Goal: Check status: Check status

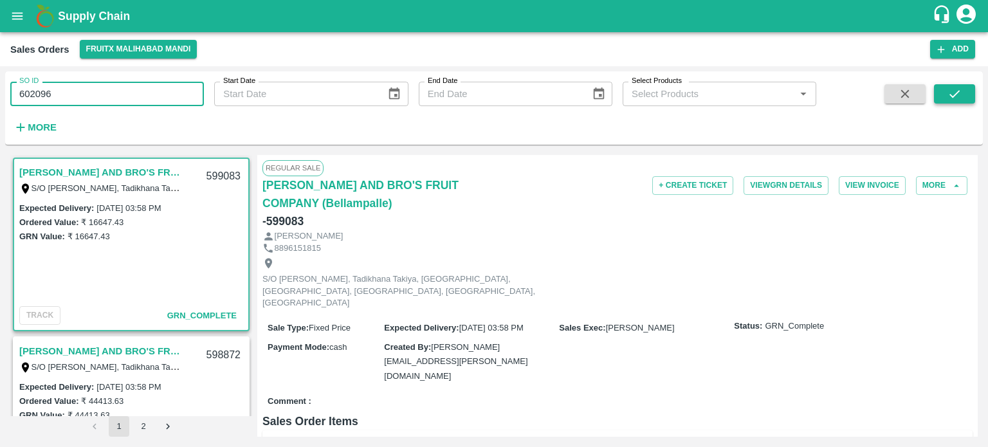
type input "602096"
click at [966, 95] on button "submit" at bounding box center [954, 93] width 41 height 19
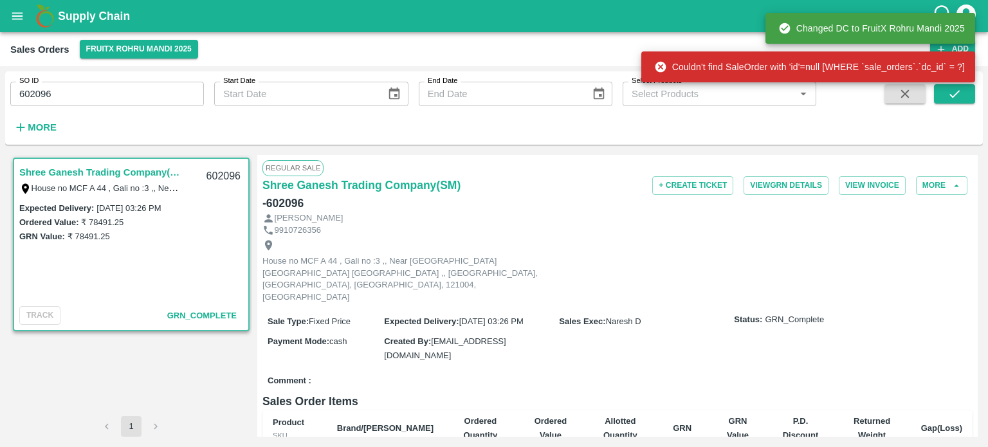
click at [145, 91] on input "602096" at bounding box center [107, 94] width 194 height 24
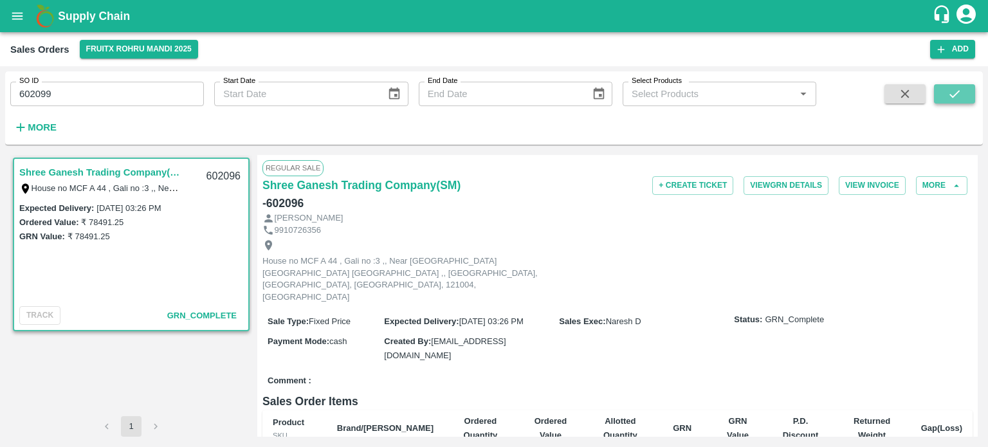
click at [951, 95] on icon "submit" at bounding box center [955, 94] width 10 height 8
click at [57, 87] on input "602099" at bounding box center [107, 94] width 194 height 24
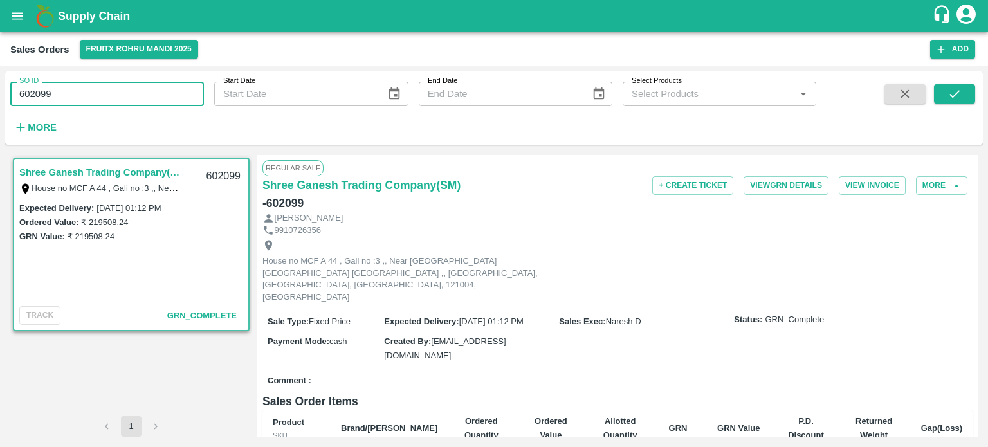
drag, startPoint x: 35, startPoint y: 93, endPoint x: 191, endPoint y: 82, distance: 156.1
click at [191, 82] on input "602099" at bounding box center [107, 94] width 194 height 24
click at [966, 95] on button "submit" at bounding box center [954, 93] width 41 height 19
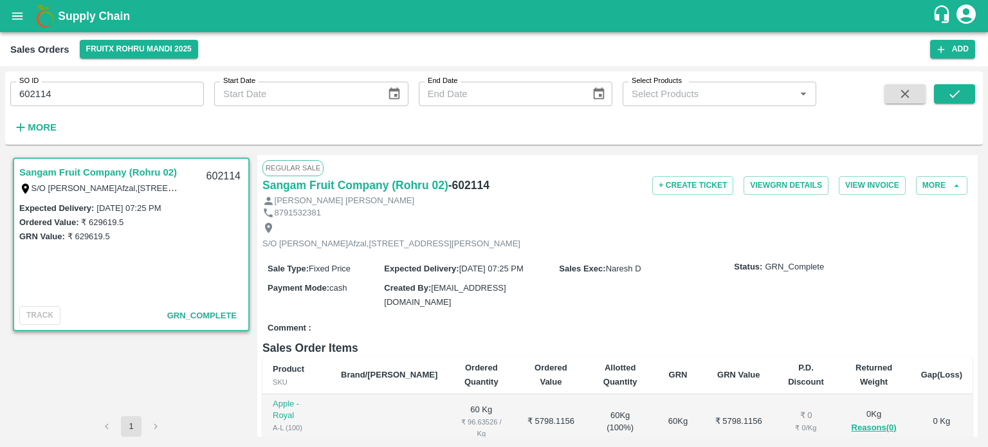
click at [159, 89] on input "602114" at bounding box center [107, 94] width 194 height 24
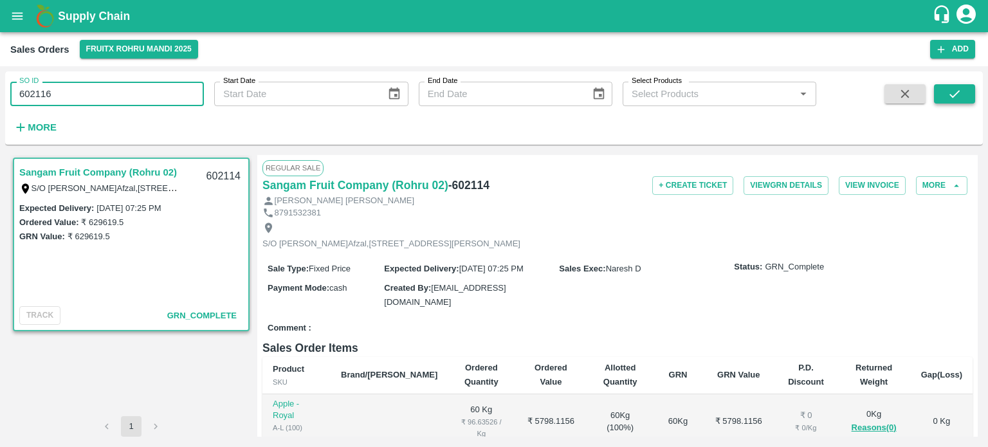
drag, startPoint x: 932, startPoint y: 102, endPoint x: 939, endPoint y: 100, distance: 8.1
click at [933, 102] on div at bounding box center [935, 110] width 80 height 53
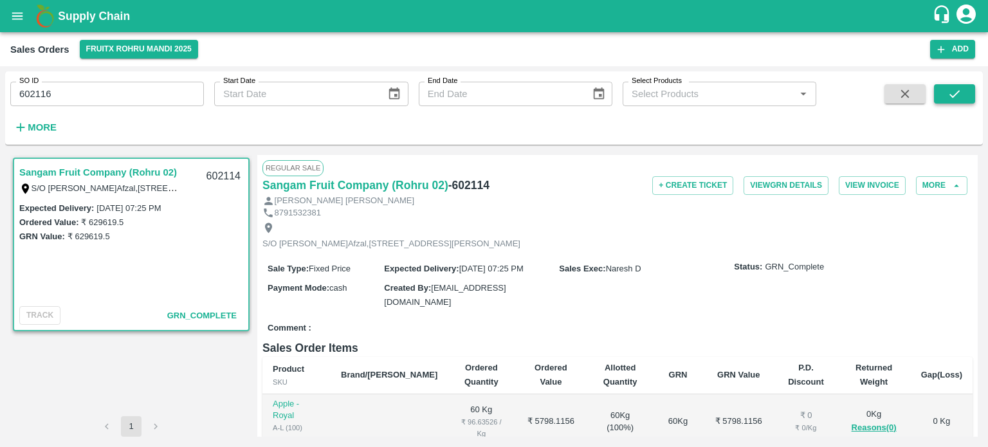
click at [942, 98] on button "submit" at bounding box center [954, 93] width 41 height 19
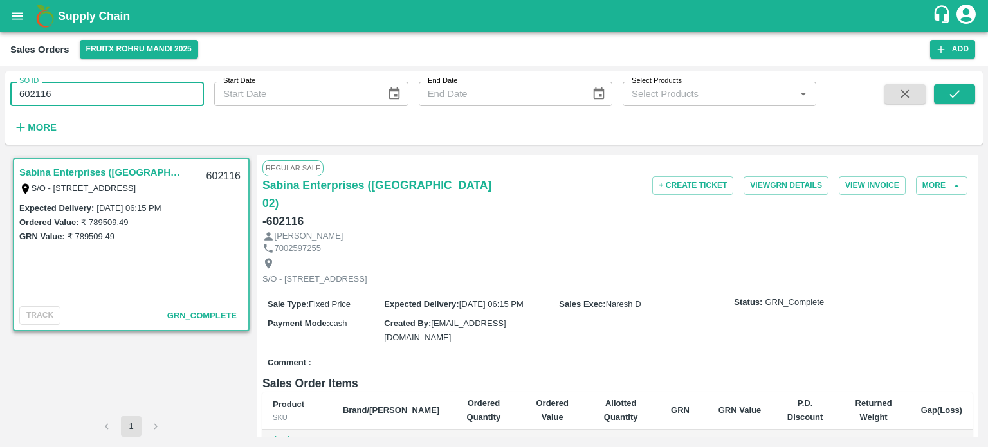
click at [143, 92] on input "602116" at bounding box center [107, 94] width 194 height 24
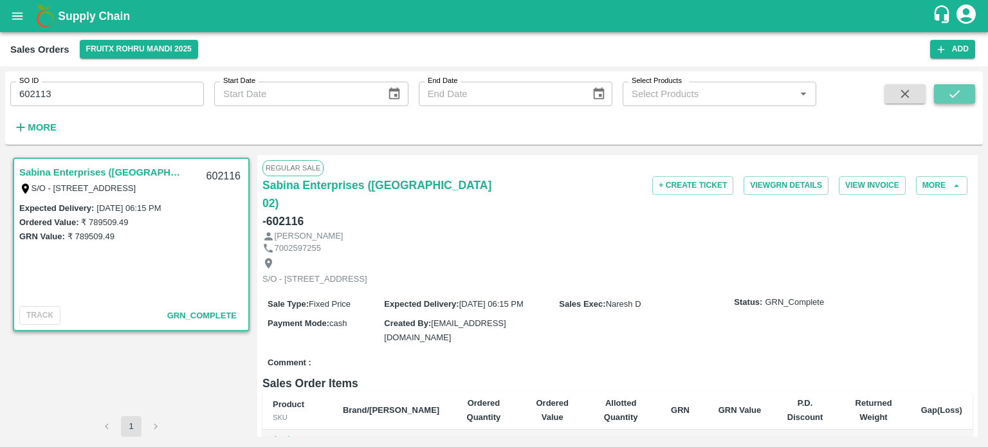
click at [941, 96] on button "submit" at bounding box center [954, 93] width 41 height 19
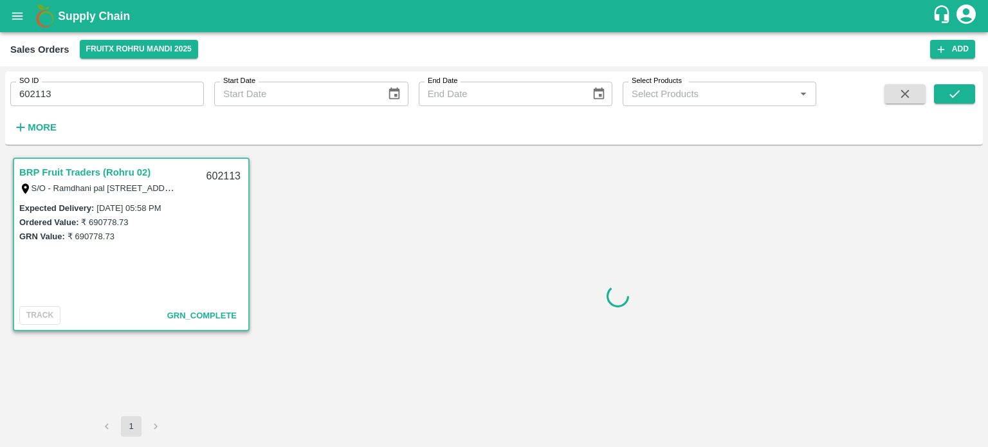
click at [147, 94] on input "602113" at bounding box center [107, 94] width 194 height 24
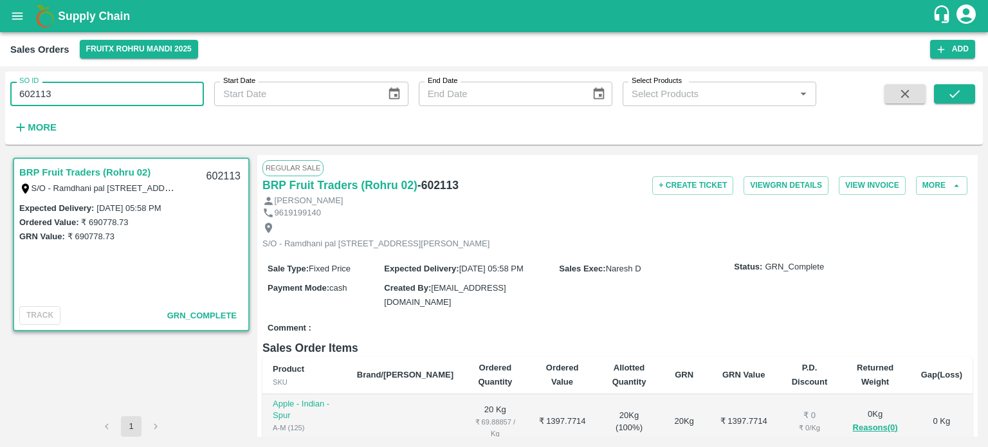
click at [147, 94] on input "602113" at bounding box center [107, 94] width 194 height 24
type input "602115"
click at [967, 91] on button "submit" at bounding box center [954, 93] width 41 height 19
